Goal: Register for event/course

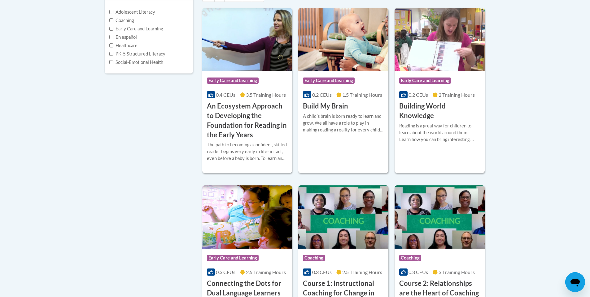
scroll to position [31, 0]
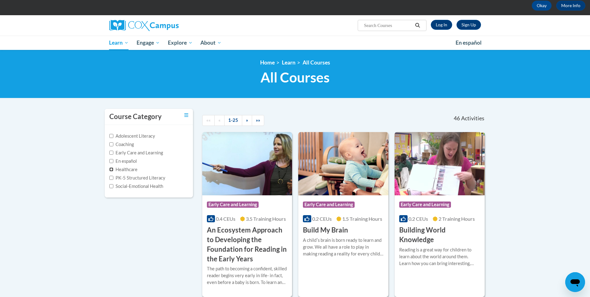
click at [111, 170] on input "Healthcare" at bounding box center [111, 169] width 4 height 4
checkbox input "true"
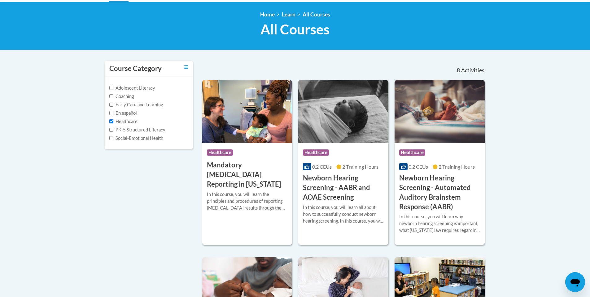
scroll to position [93, 0]
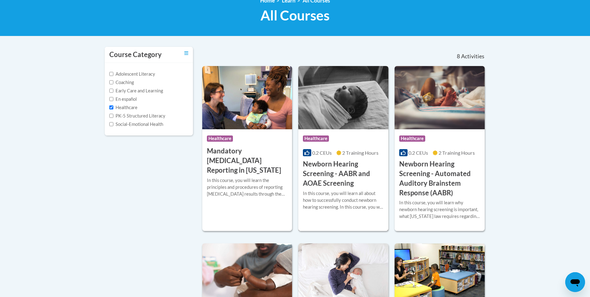
click at [365, 137] on div "Course Category: Healthcare" at bounding box center [343, 139] width 81 height 14
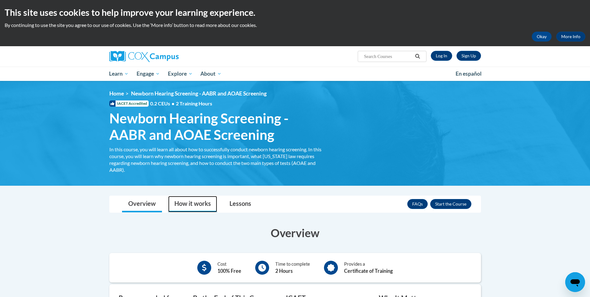
click at [199, 206] on link "How it works" at bounding box center [192, 204] width 49 height 16
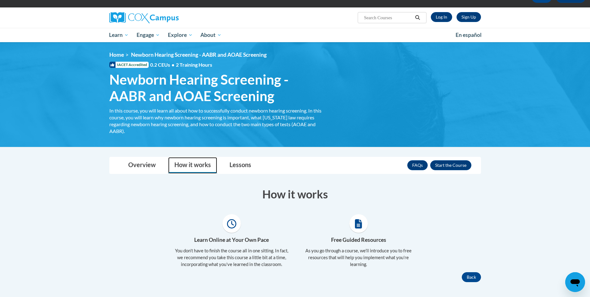
scroll to position [31, 0]
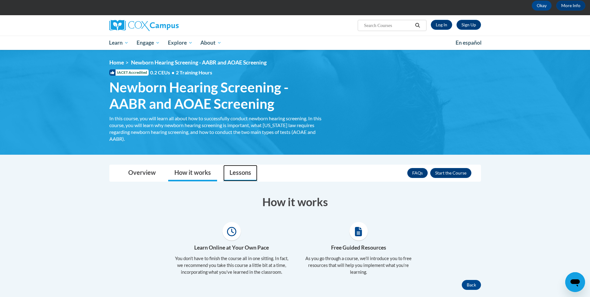
click at [242, 173] on link "Lessons" at bounding box center [240, 173] width 34 height 16
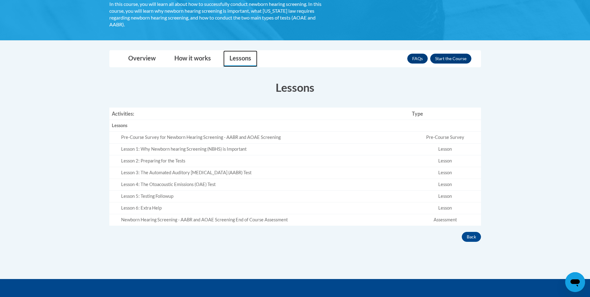
scroll to position [155, 0]
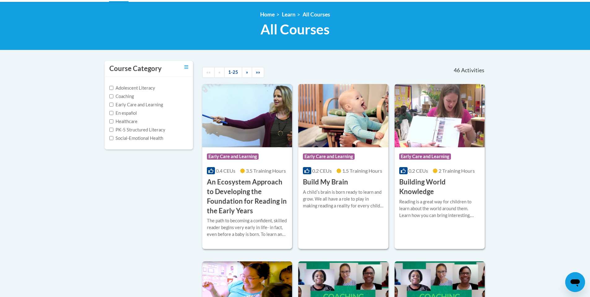
click at [120, 120] on label "Healthcare" at bounding box center [123, 121] width 28 height 7
click at [113, 120] on input "Healthcare" at bounding box center [111, 121] width 4 height 4
checkbox input "true"
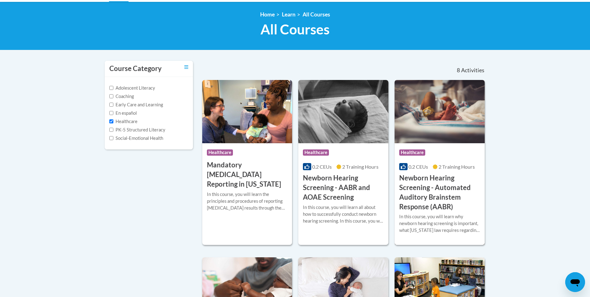
click at [462, 185] on h3 "Newborn Hearing Screening - Automated Auditory Brainstem Response (AABR)" at bounding box center [439, 192] width 81 height 38
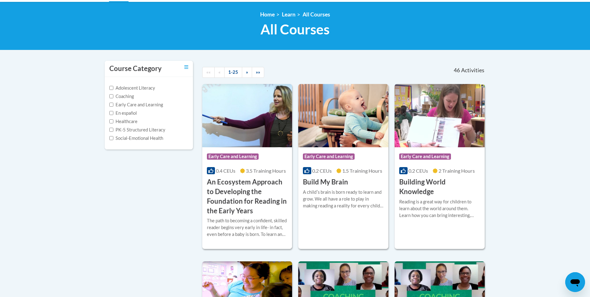
click at [129, 120] on label "Healthcare" at bounding box center [123, 121] width 28 height 7
click at [113, 120] on input "Healthcare" at bounding box center [111, 121] width 4 height 4
checkbox input "true"
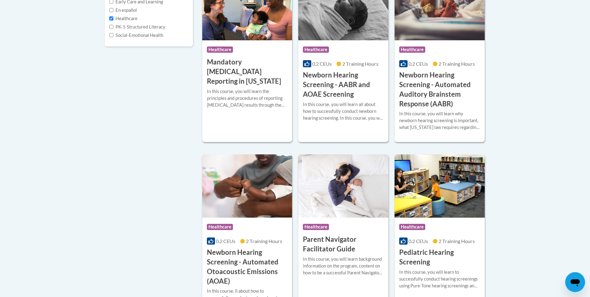
scroll to position [172, 0]
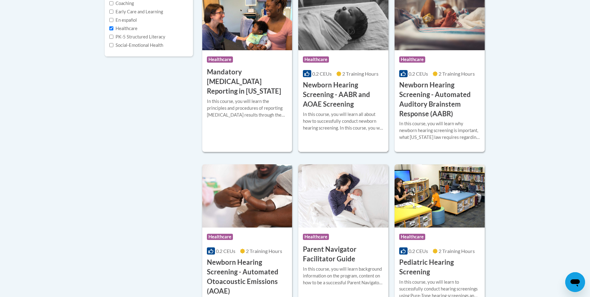
click at [337, 117] on div "In this course, you will learn all about how to successfully conduct newborn he…" at bounding box center [343, 121] width 81 height 20
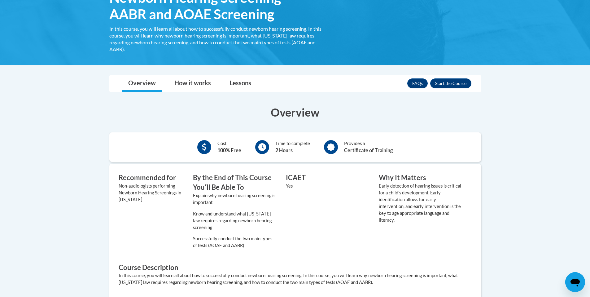
scroll to position [110, 0]
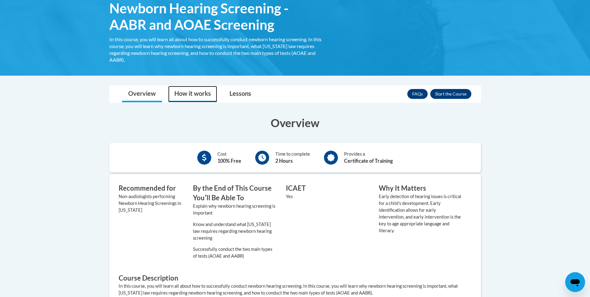
click at [190, 96] on link "How it works" at bounding box center [192, 94] width 49 height 16
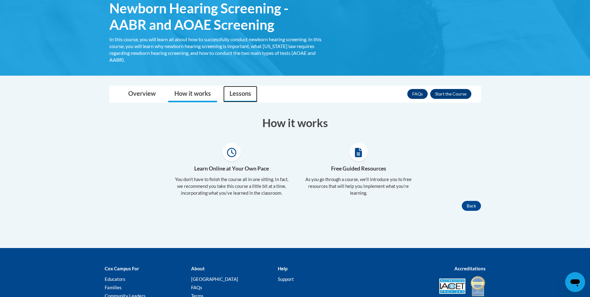
click at [227, 95] on link "Lessons" at bounding box center [240, 94] width 34 height 16
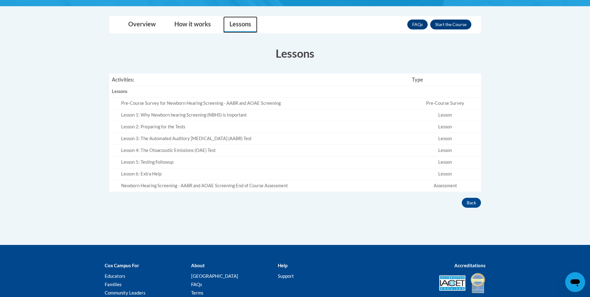
scroll to position [203, 0]
